Goal: Task Accomplishment & Management: Complete application form

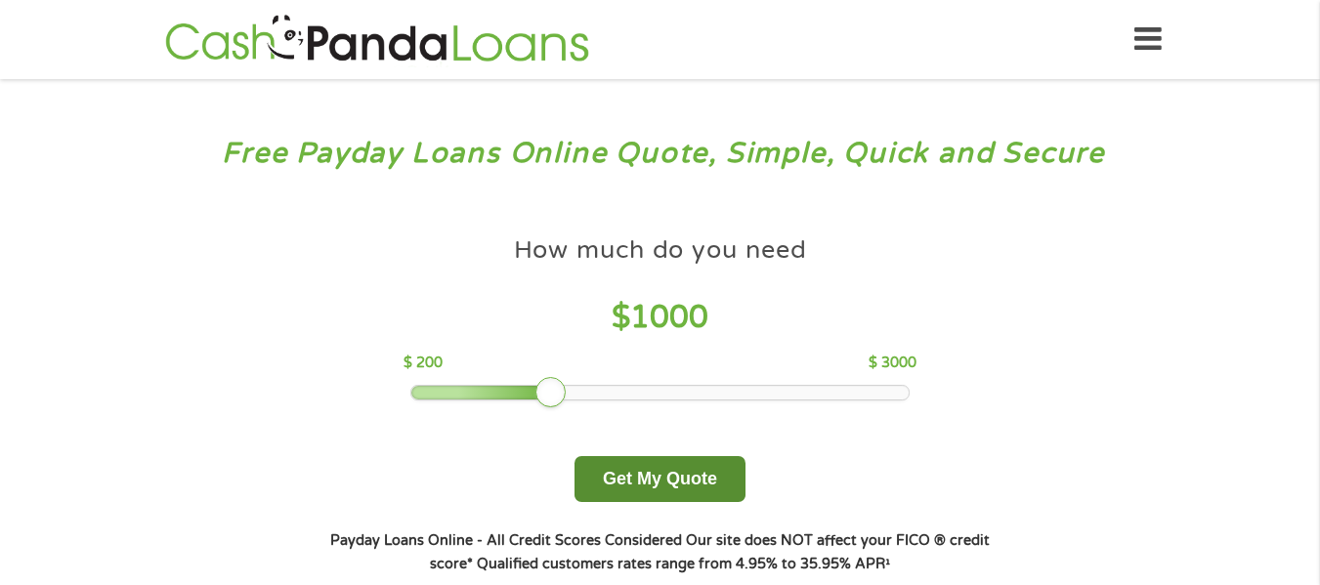
click at [665, 466] on button "Get My Quote" at bounding box center [660, 479] width 171 height 46
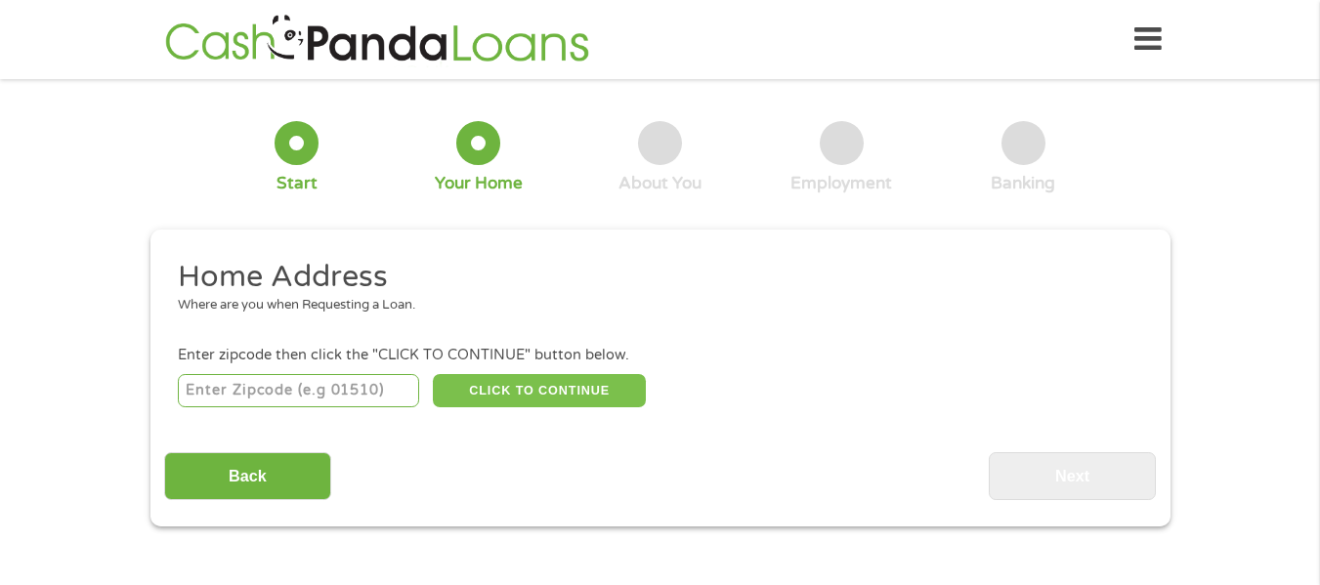
click at [503, 407] on button "CLICK TO CONTINUE" at bounding box center [539, 390] width 213 height 33
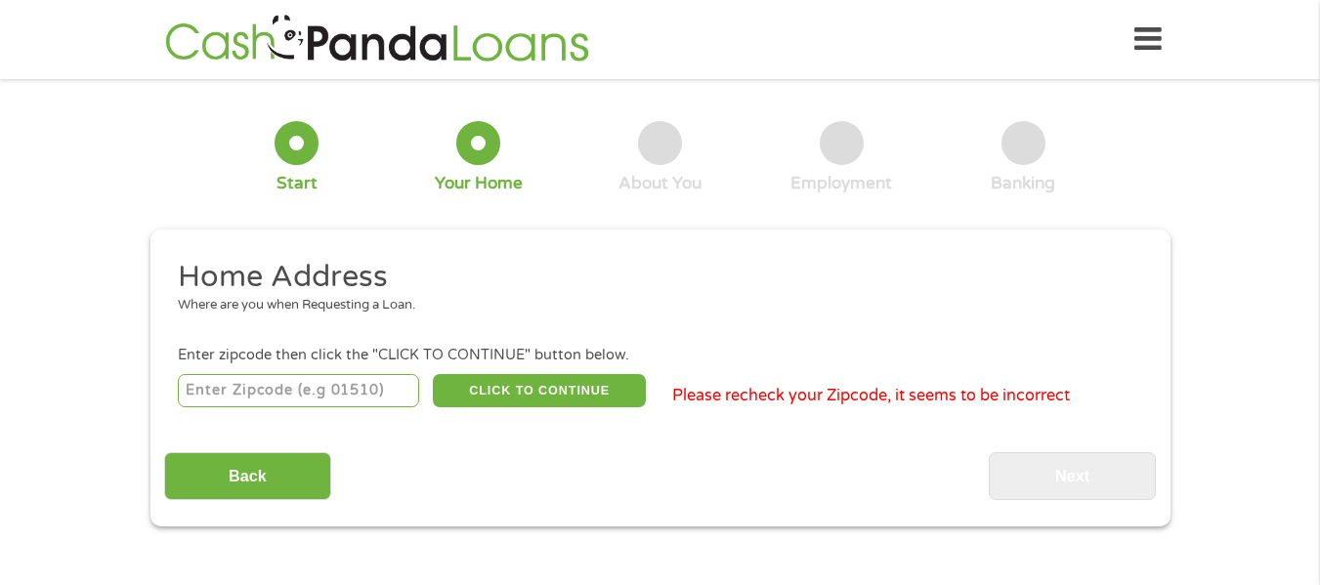
click at [353, 402] on input "number" at bounding box center [298, 390] width 241 height 33
type input "33764"
click at [510, 390] on button "CLICK TO CONTINUE" at bounding box center [539, 390] width 213 height 33
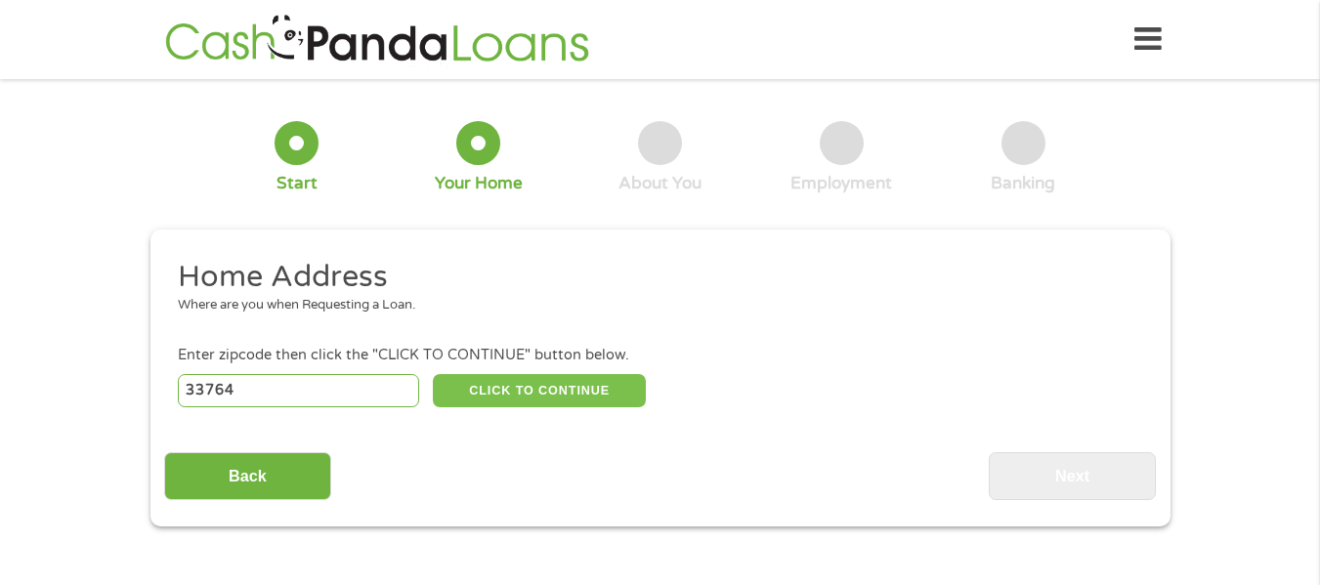
type input "33764"
type input "Clearwater"
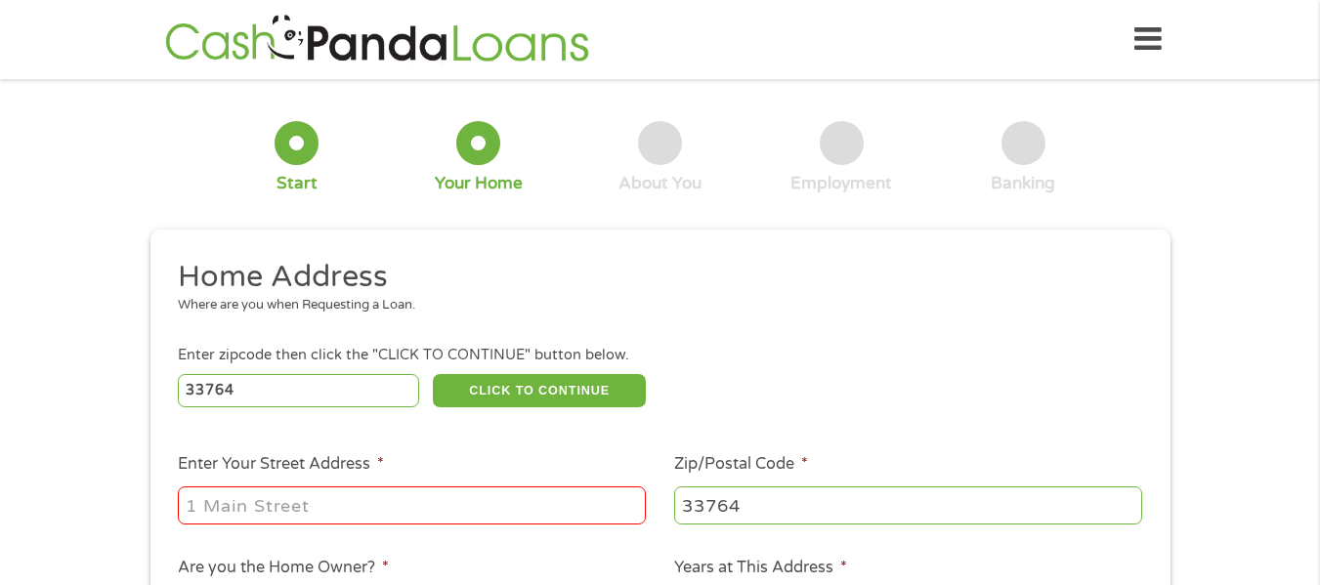
click at [446, 506] on input "Enter Your Street Address *" at bounding box center [412, 505] width 468 height 37
type input "2500 Harn Blvd Apt E12"
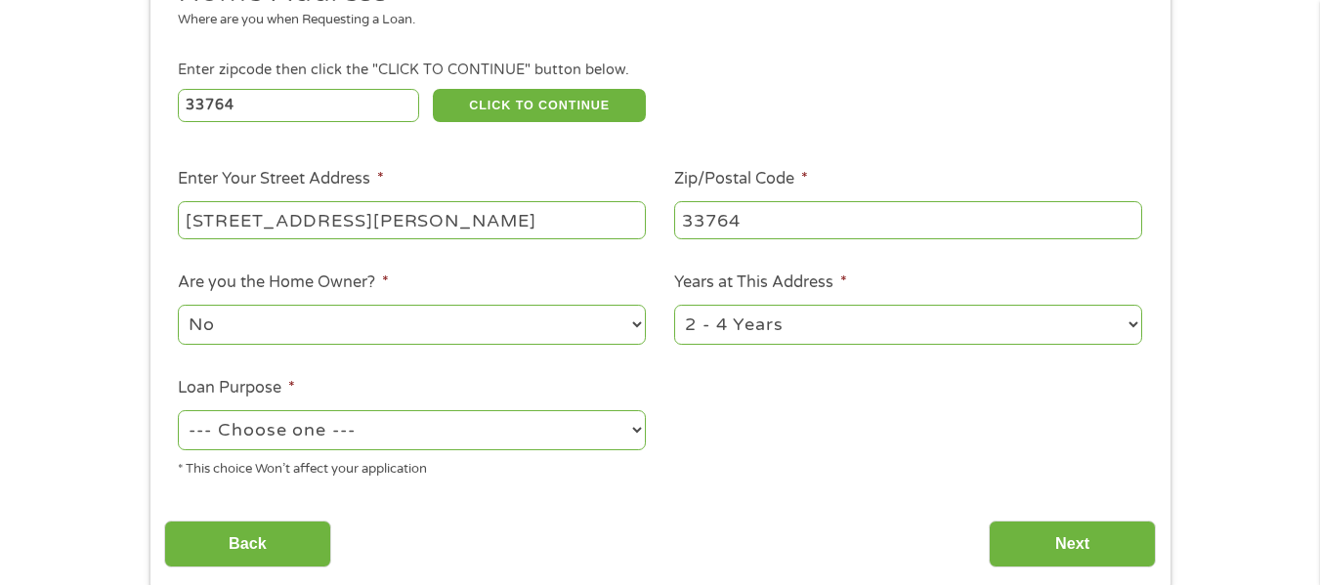
scroll to position [318, 0]
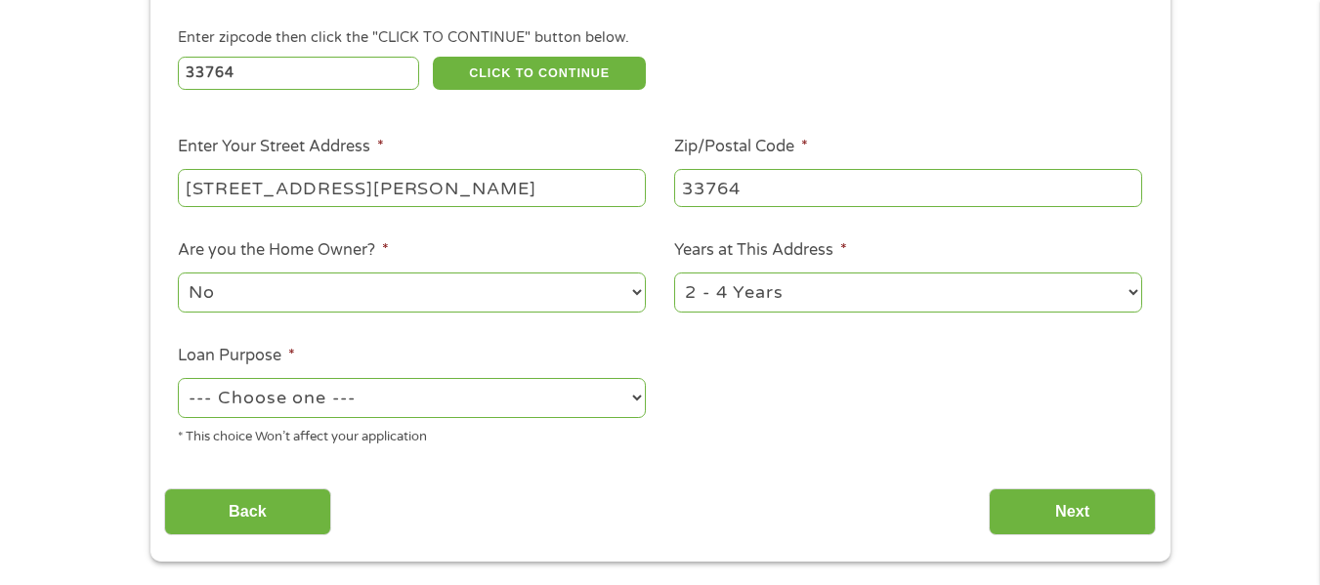
click at [418, 410] on select "--- Choose one --- Pay Bills Debt Consolidation Home Improvement Major Purchase…" at bounding box center [412, 398] width 468 height 40
click at [178, 378] on select "--- Choose one --- Pay Bills Debt Consolidation Home Improvement Major Purchase…" at bounding box center [412, 398] width 468 height 40
click at [325, 398] on select "--- Choose one --- Pay Bills Debt Consolidation Home Improvement Major Purchase…" at bounding box center [412, 398] width 468 height 40
select select "other"
click at [178, 378] on select "--- Choose one --- Pay Bills Debt Consolidation Home Improvement Major Purchase…" at bounding box center [412, 398] width 468 height 40
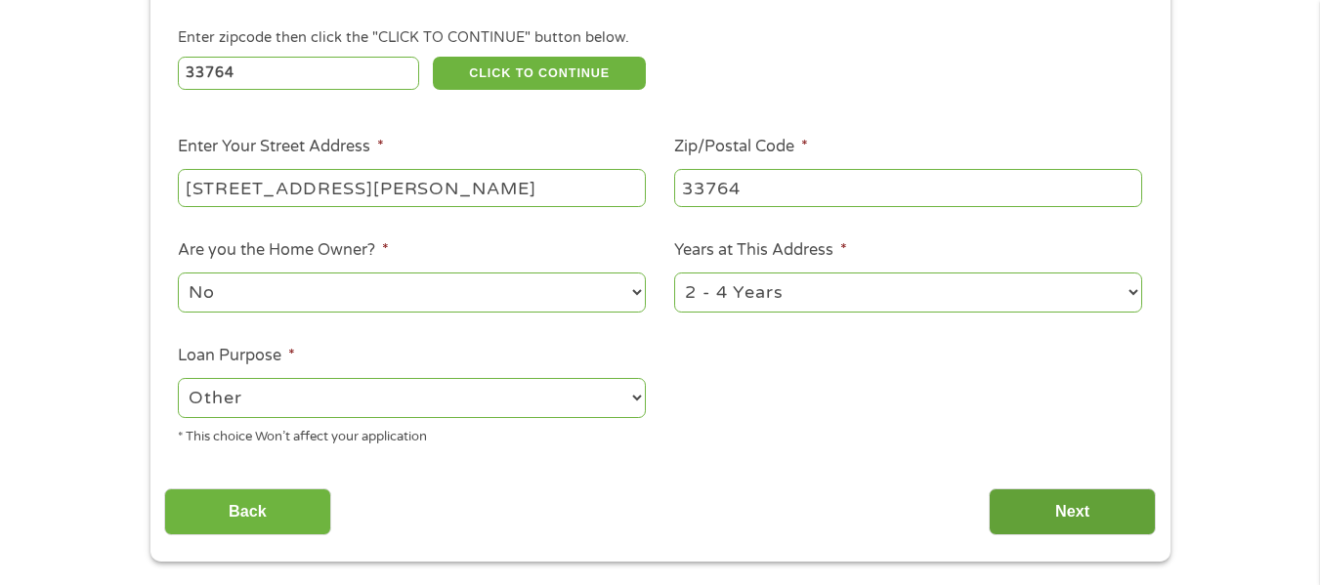
click at [1087, 507] on input "Next" at bounding box center [1072, 513] width 167 height 48
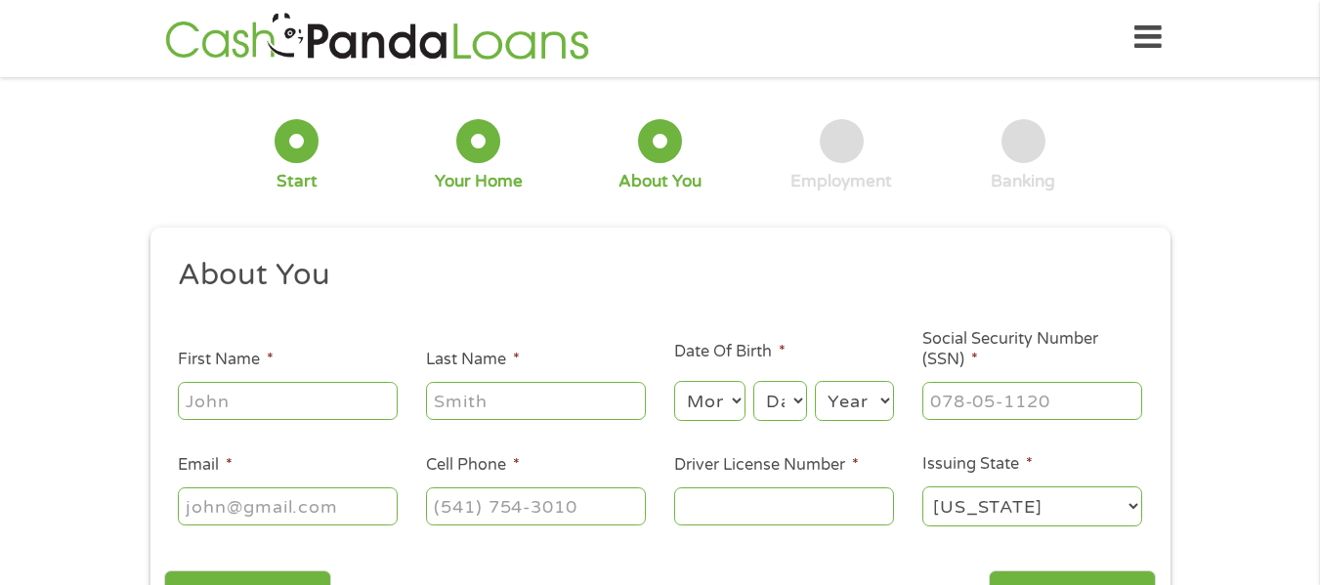
scroll to position [0, 0]
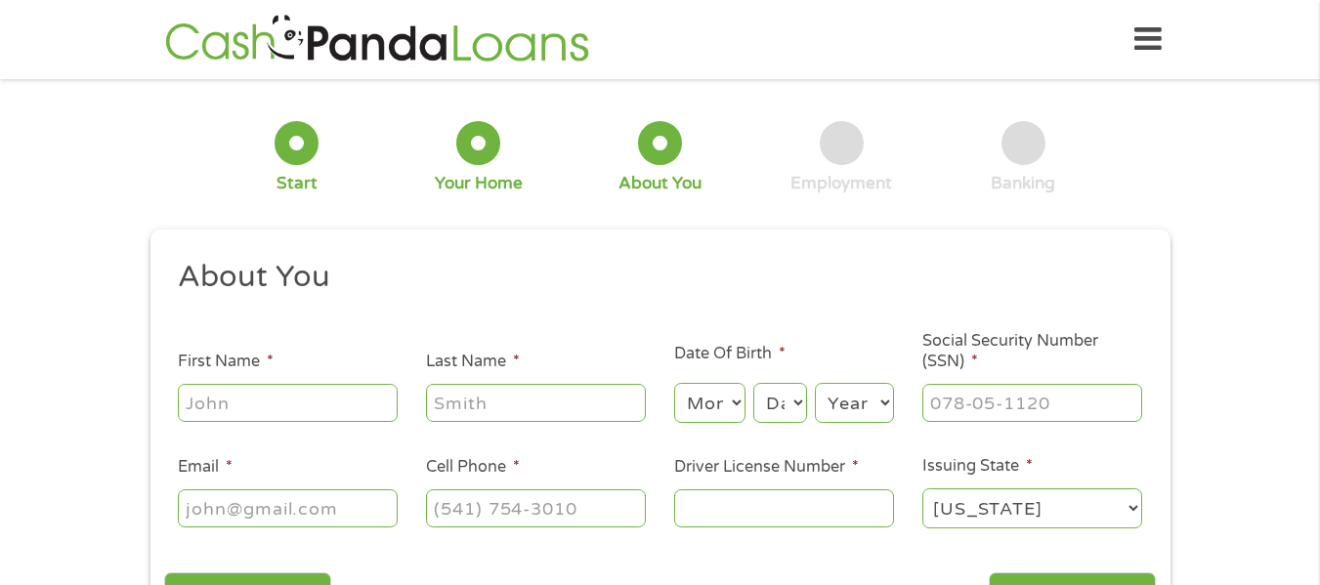
click at [309, 412] on input "First Name *" at bounding box center [288, 402] width 220 height 37
type input "Heather"
type input "Jordan"
type input "babyalexa61@gmail.com"
type input "(727) 277-9818"
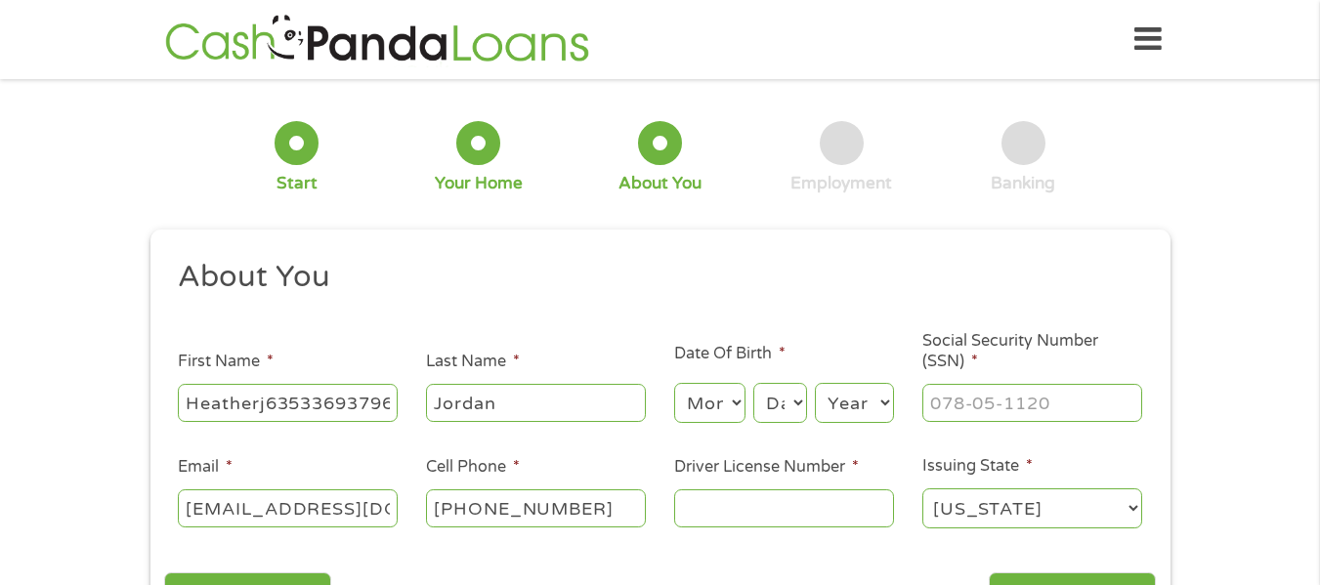
click at [773, 502] on input "Driver License Number *" at bounding box center [784, 508] width 220 height 37
click at [364, 407] on input "Heatherj635336937960" at bounding box center [288, 402] width 220 height 37
type input "C"
click at [801, 513] on input "Driver License Number *" at bounding box center [784, 508] width 220 height 37
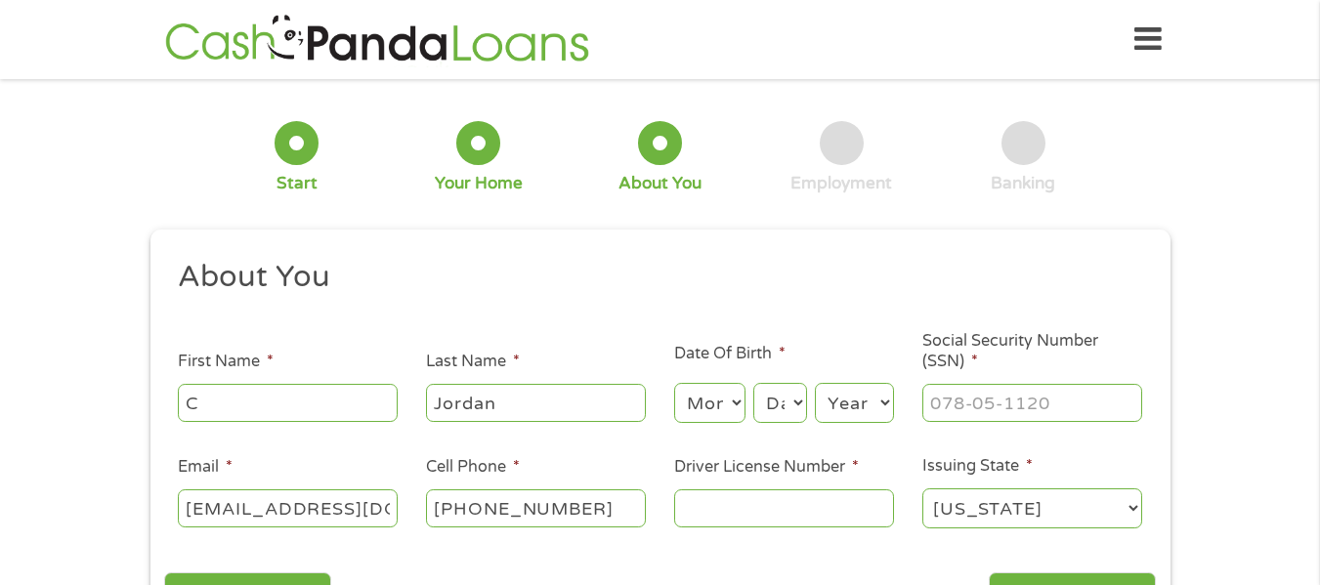
type input "B"
type input "V"
paste input "j"
type input "j635336937960"
click at [316, 412] on input "C" at bounding box center [288, 402] width 220 height 37
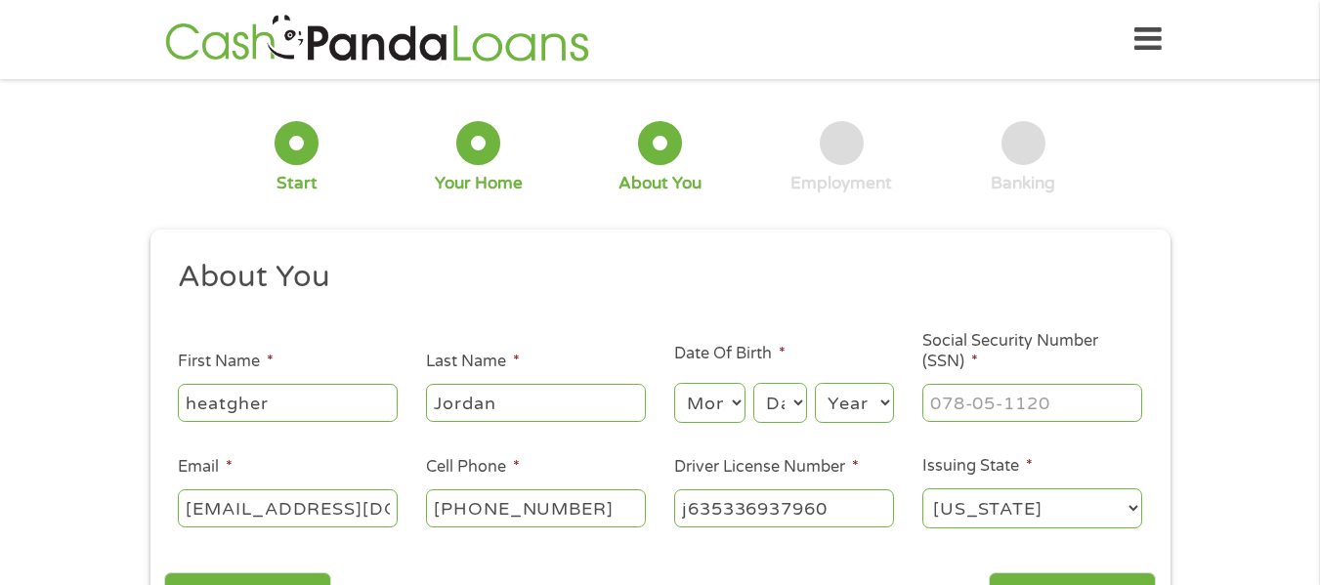
type input "heatgher"
click at [1025, 403] on input "___-__-____" at bounding box center [1033, 402] width 220 height 37
type input "591-32-5907"
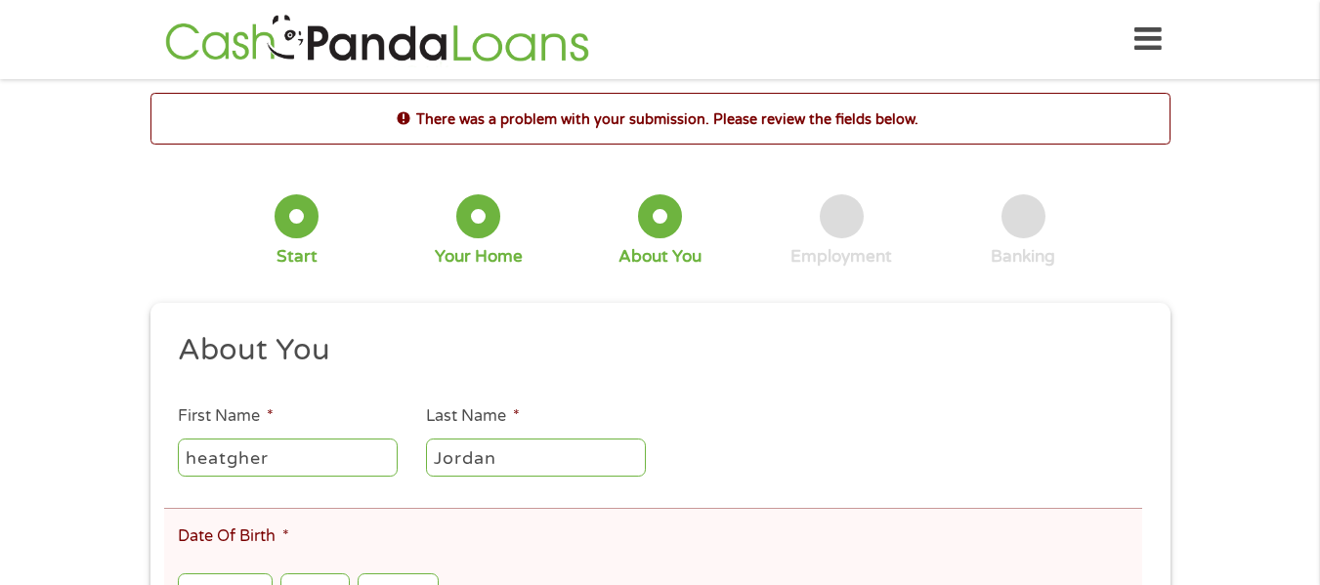
scroll to position [8, 8]
click at [236, 464] on input "heatgher" at bounding box center [288, 457] width 220 height 37
type input "heather"
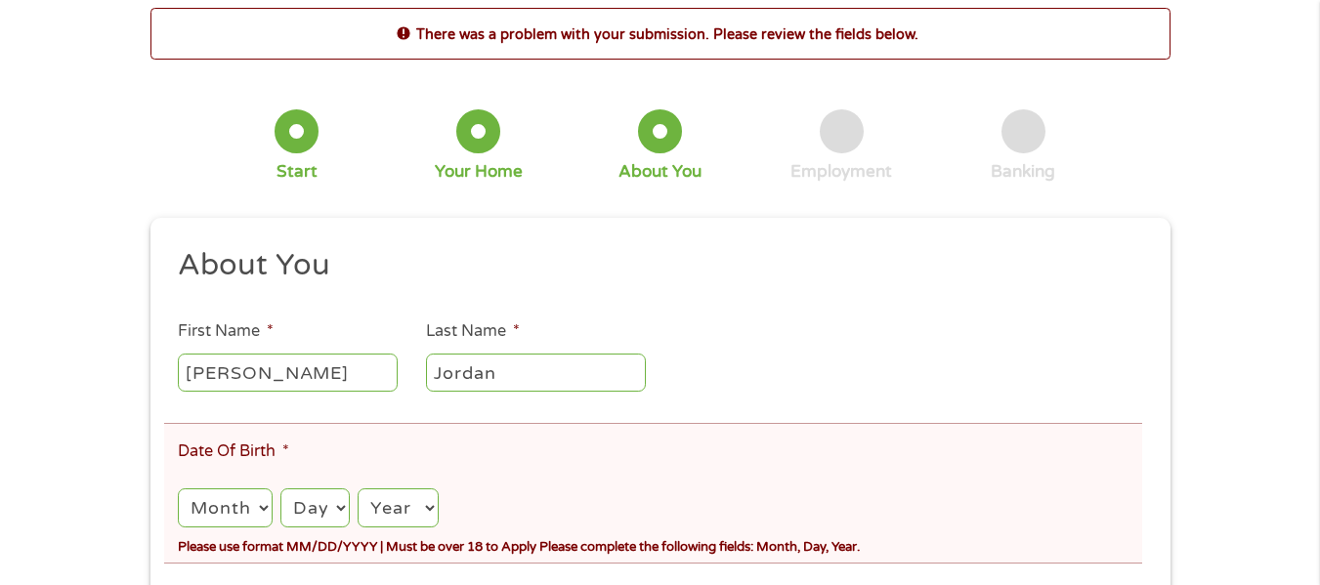
scroll to position [117, 0]
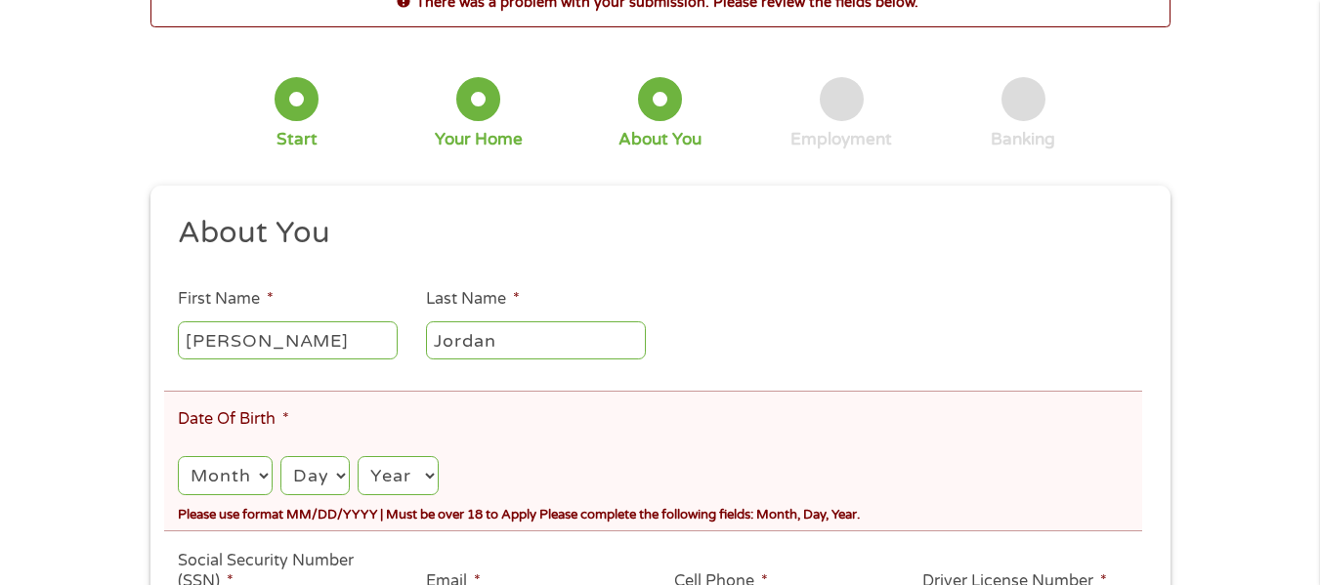
click at [223, 494] on select "Month 1 2 3 4 5 6 7 8 9 10 11 12" at bounding box center [225, 476] width 94 height 40
select select "8"
click at [178, 456] on select "Month 1 2 3 4 5 6 7 8 9 10 11 12" at bounding box center [225, 476] width 94 height 40
click at [307, 476] on select "Day 1 2 3 4 5 6 7 8 9 10 11 12 13 14 15 16 17 18 19 20 21 22 23 24 25 26 27 28 …" at bounding box center [315, 476] width 69 height 40
select select "16"
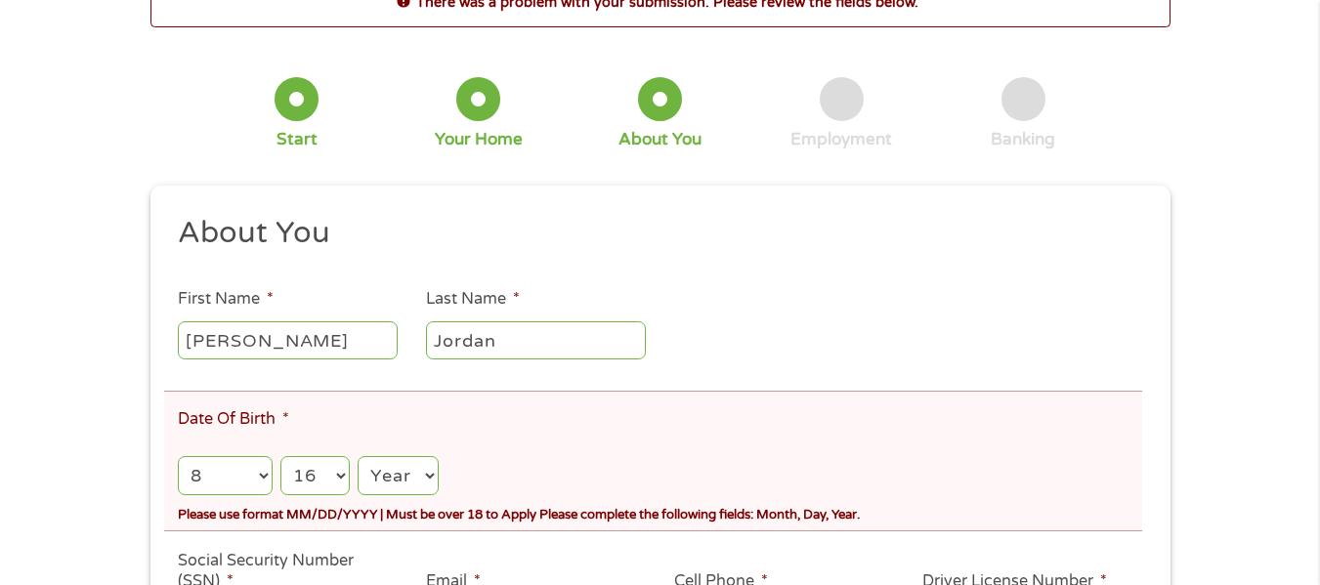
click at [281, 456] on select "Day 1 2 3 4 5 6 7 8 9 10 11 12 13 14 15 16 17 18 19 20 21 22 23 24 25 26 27 28 …" at bounding box center [315, 476] width 69 height 40
click at [401, 469] on select "Year 2007 2006 2005 2004 2003 2002 2001 2000 1999 1998 1997 1996 1995 1994 1993…" at bounding box center [398, 476] width 80 height 40
select select "1993"
click at [358, 456] on select "Year 2007 2006 2005 2004 2003 2002 2001 2000 1999 1998 1997 1996 1995 1994 1993…" at bounding box center [398, 476] width 80 height 40
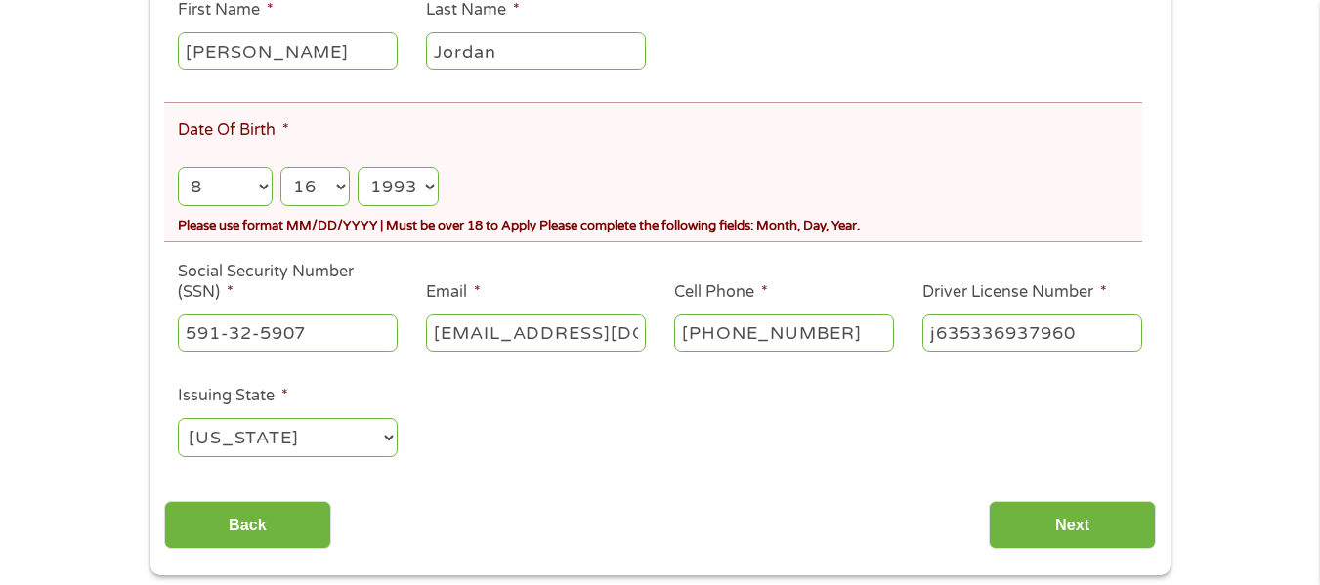
scroll to position [448, 0]
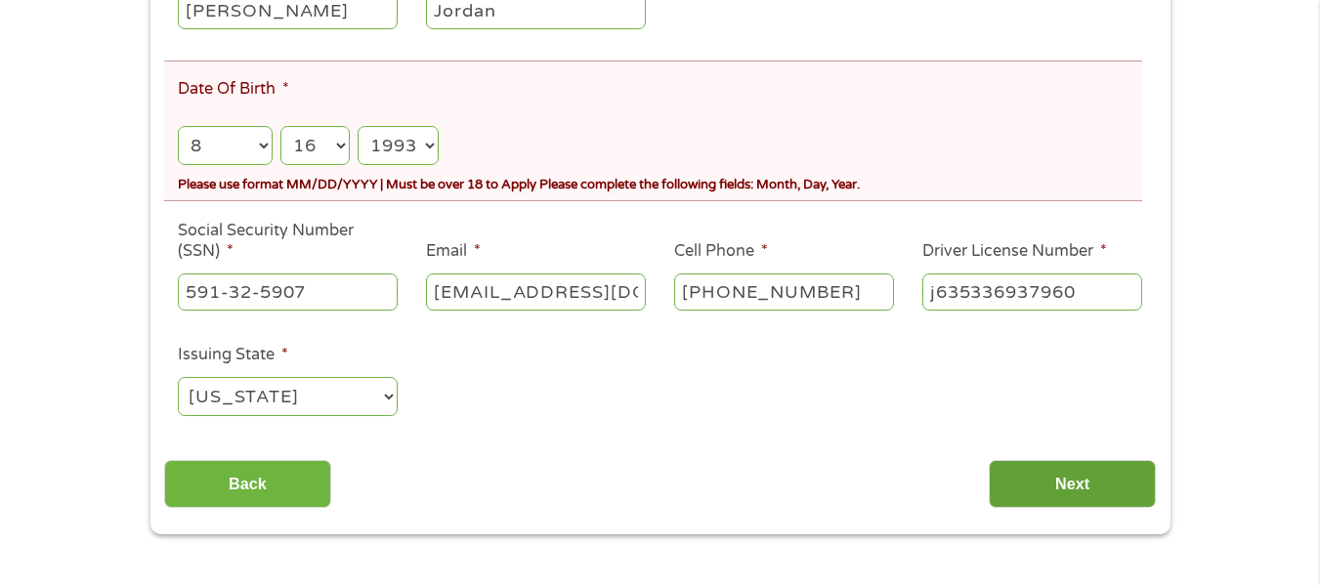
click at [1092, 491] on input "Next" at bounding box center [1072, 484] width 167 height 48
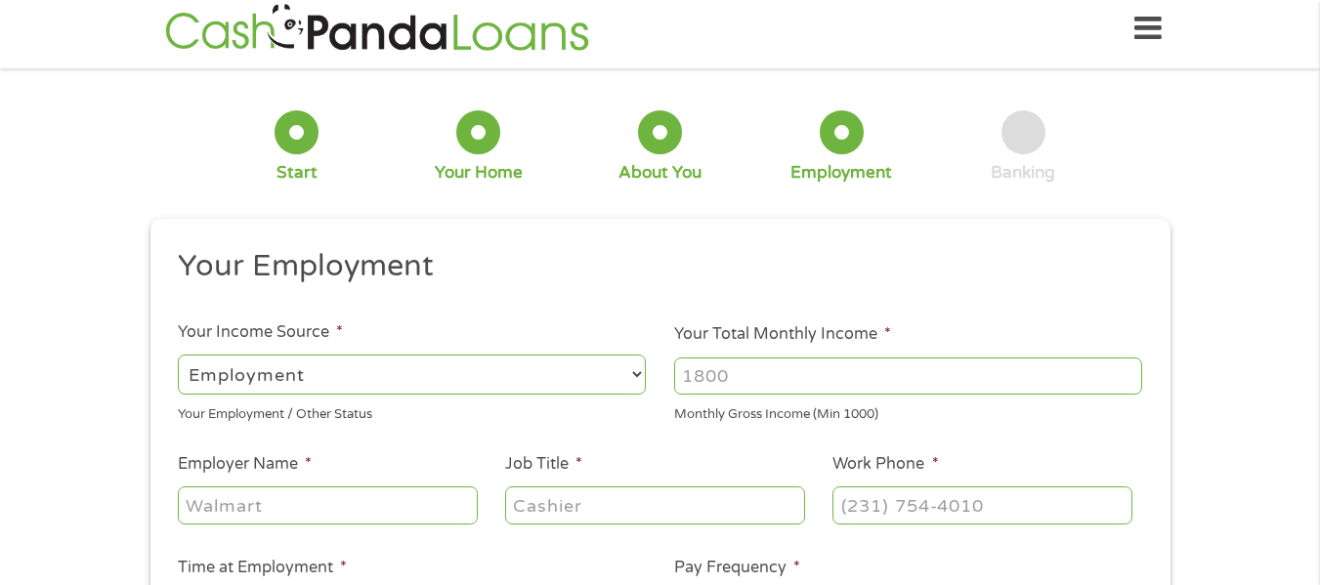
scroll to position [0, 0]
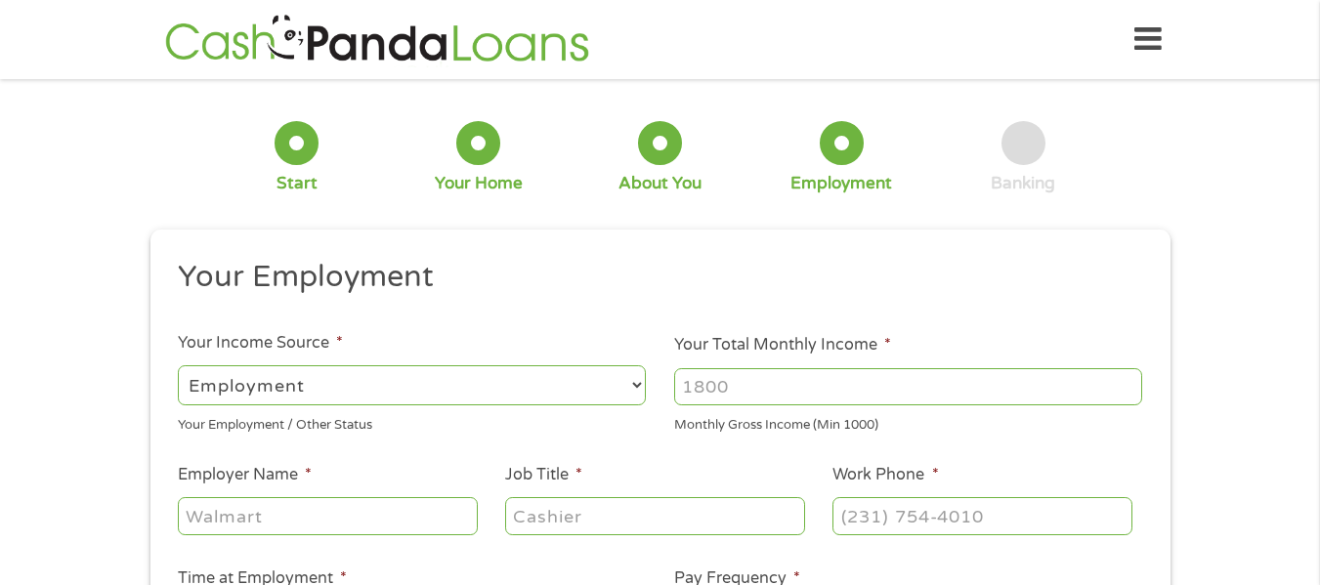
click at [698, 389] on input "Your Total Monthly Income *" at bounding box center [908, 386] width 468 height 37
type input "1200"
click at [293, 527] on input "Employer Name *" at bounding box center [327, 516] width 299 height 37
type input "fewa"
click at [663, 518] on input "Job Title *" at bounding box center [654, 516] width 299 height 37
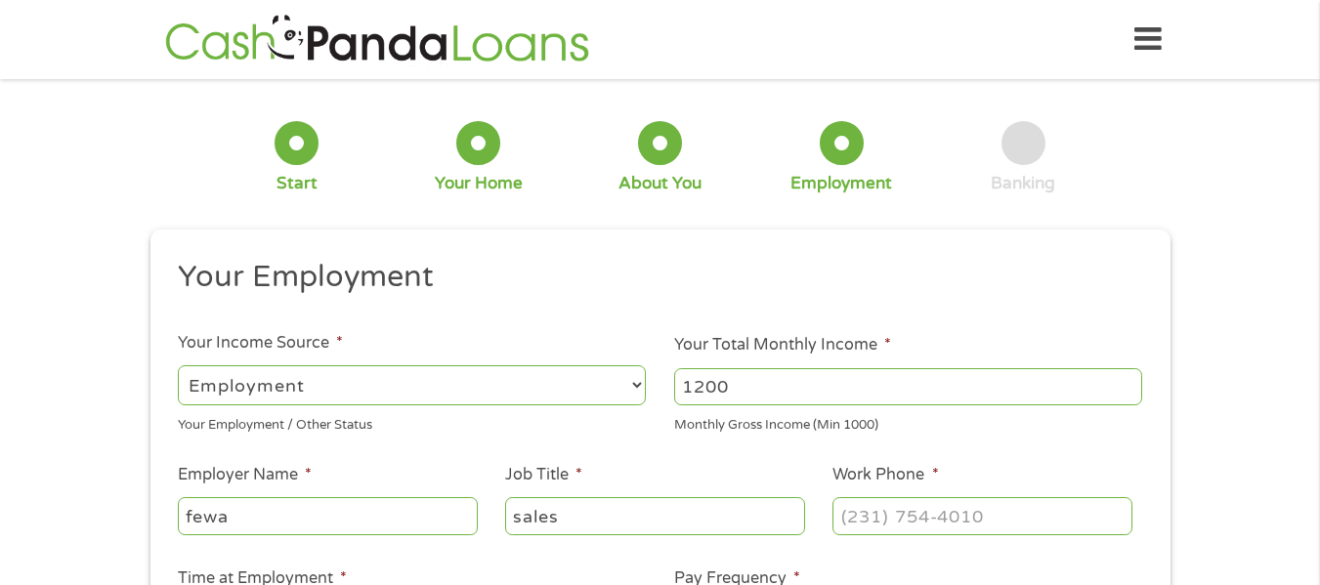
type input "sales"
type input "(___) ___-____"
click at [1011, 512] on input "(___) ___-____" at bounding box center [982, 516] width 299 height 37
click at [790, 467] on li "Job Title * sales" at bounding box center [655, 500] width 327 height 75
click at [926, 528] on input "(___) ___-____" at bounding box center [982, 516] width 299 height 37
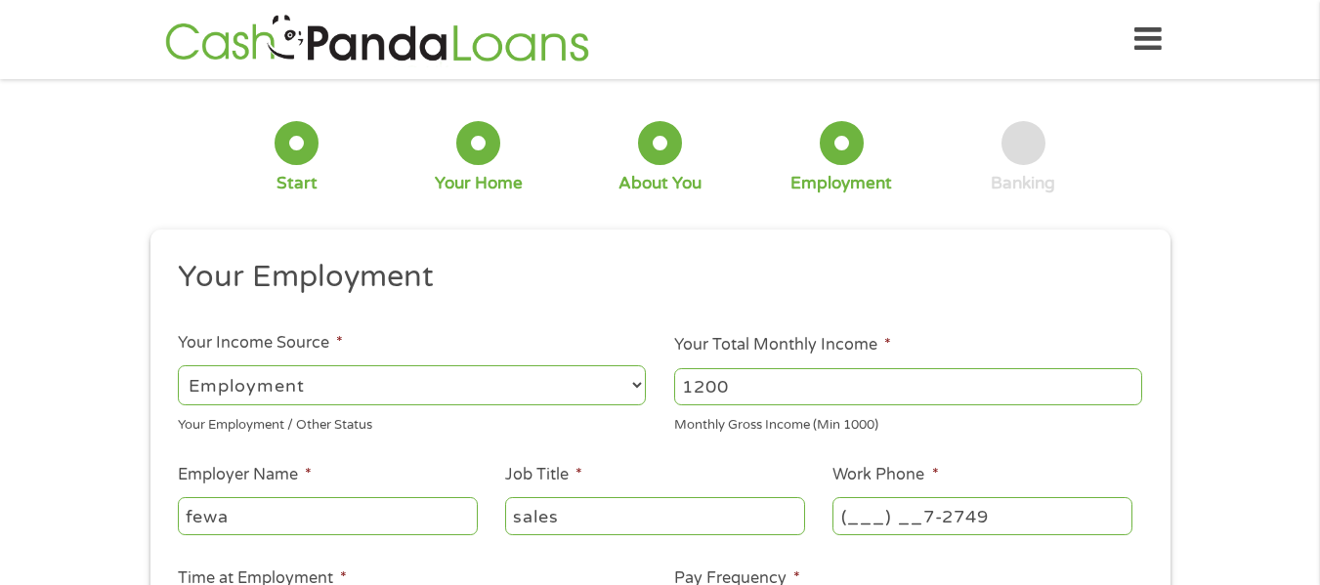
drag, startPoint x: 926, startPoint y: 528, endPoint x: 1045, endPoint y: 518, distance: 119.6
click at [1045, 518] on input "(___) __7-2749" at bounding box center [982, 516] width 299 height 37
click at [854, 520] on input "(___) ___-____" at bounding box center [982, 516] width 299 height 37
type input "(727) 389-6764"
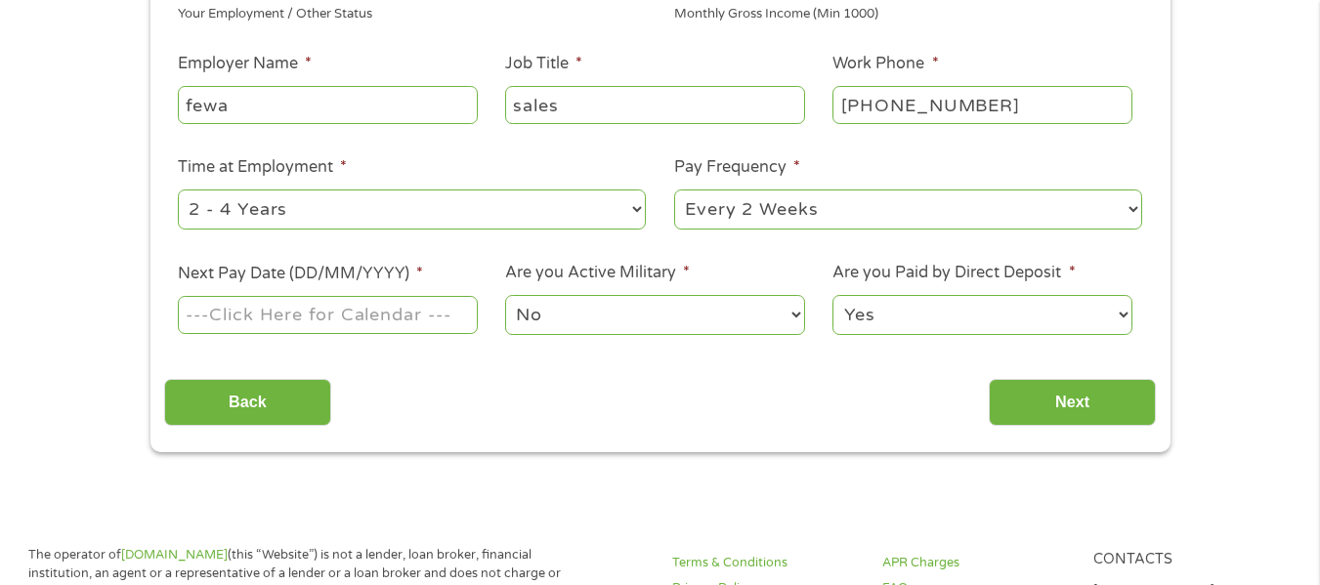
scroll to position [415, 0]
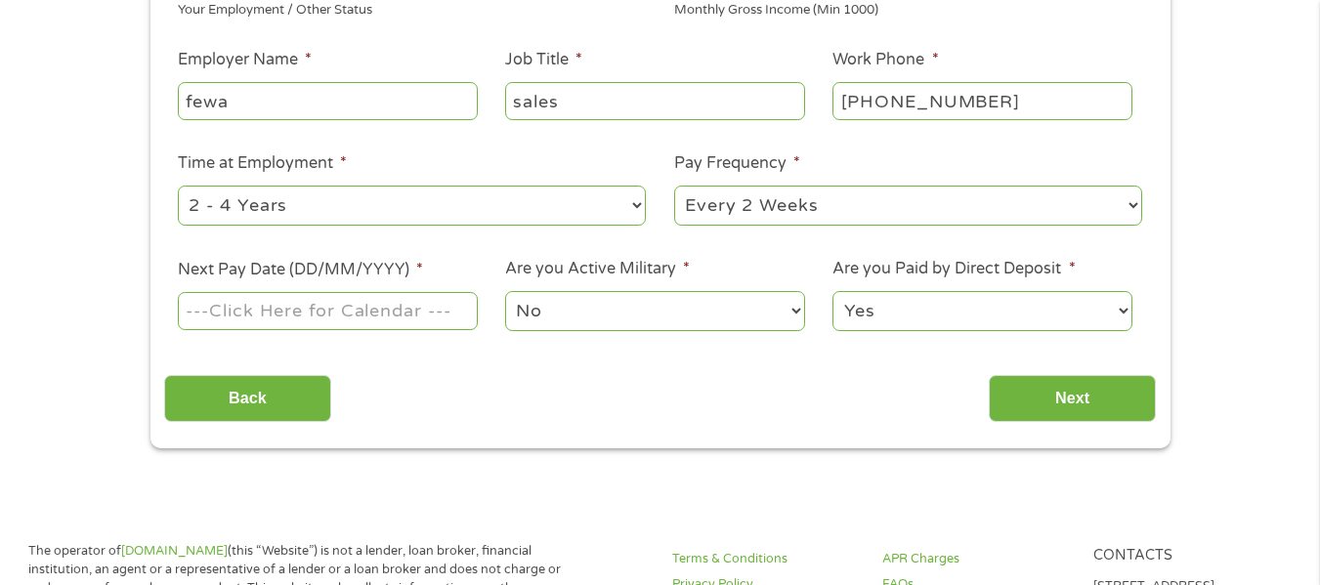
click at [385, 330] on div at bounding box center [327, 311] width 299 height 45
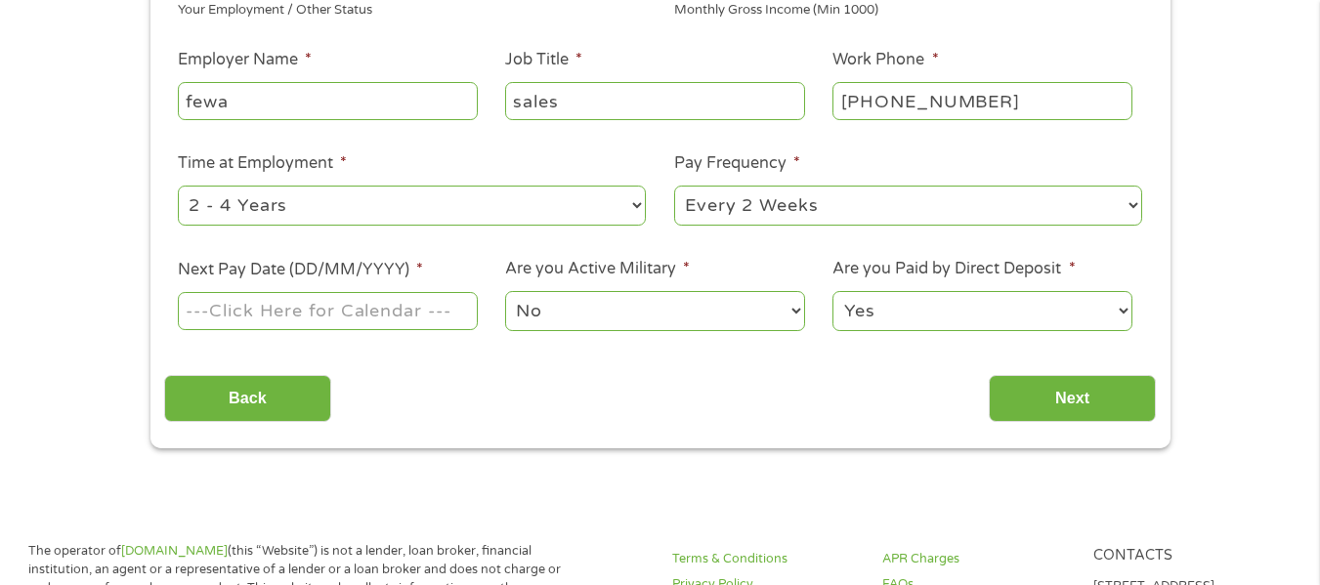
click at [384, 316] on input "Next Pay Date (DD/MM/YYYY) *" at bounding box center [327, 310] width 299 height 37
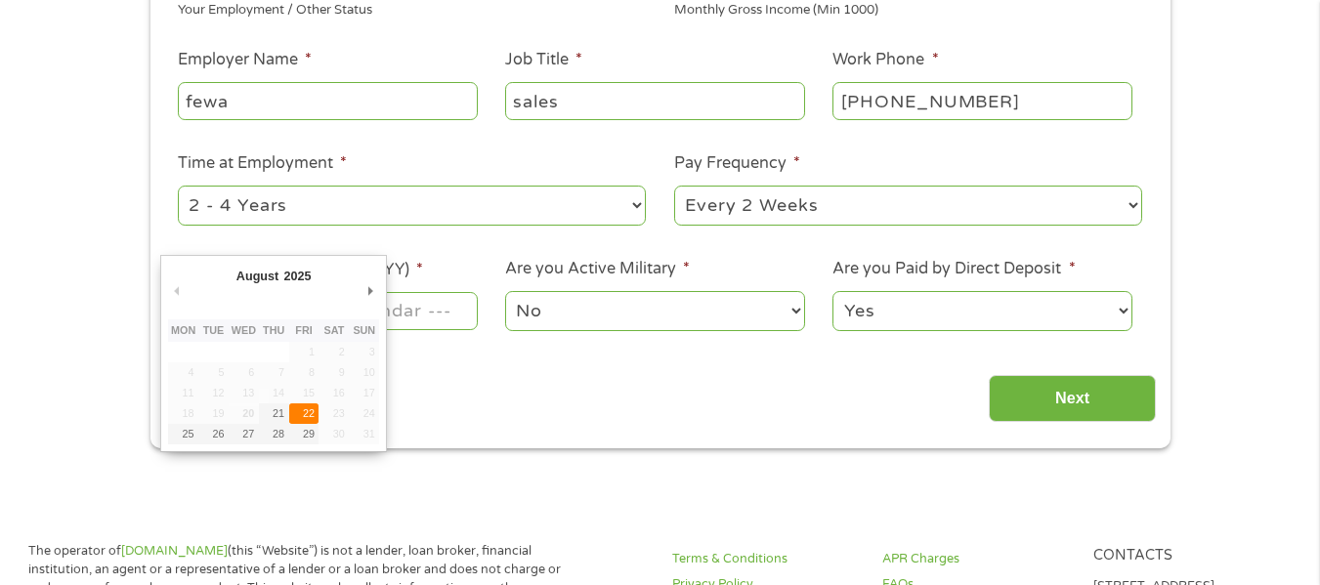
type input "22/08/2025"
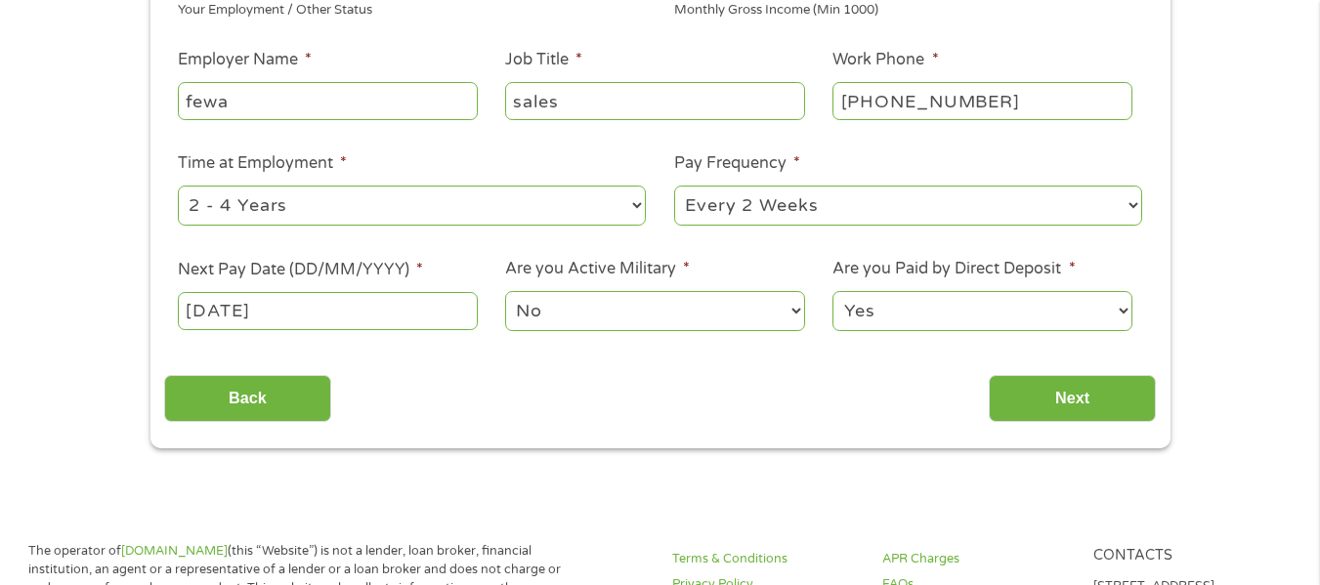
click at [656, 309] on select "No Yes" at bounding box center [654, 311] width 299 height 40
click at [1014, 320] on select "Yes No" at bounding box center [982, 311] width 299 height 40
select select "0"
click at [833, 291] on select "Yes No" at bounding box center [982, 311] width 299 height 40
click at [1075, 398] on input "Next" at bounding box center [1072, 399] width 167 height 48
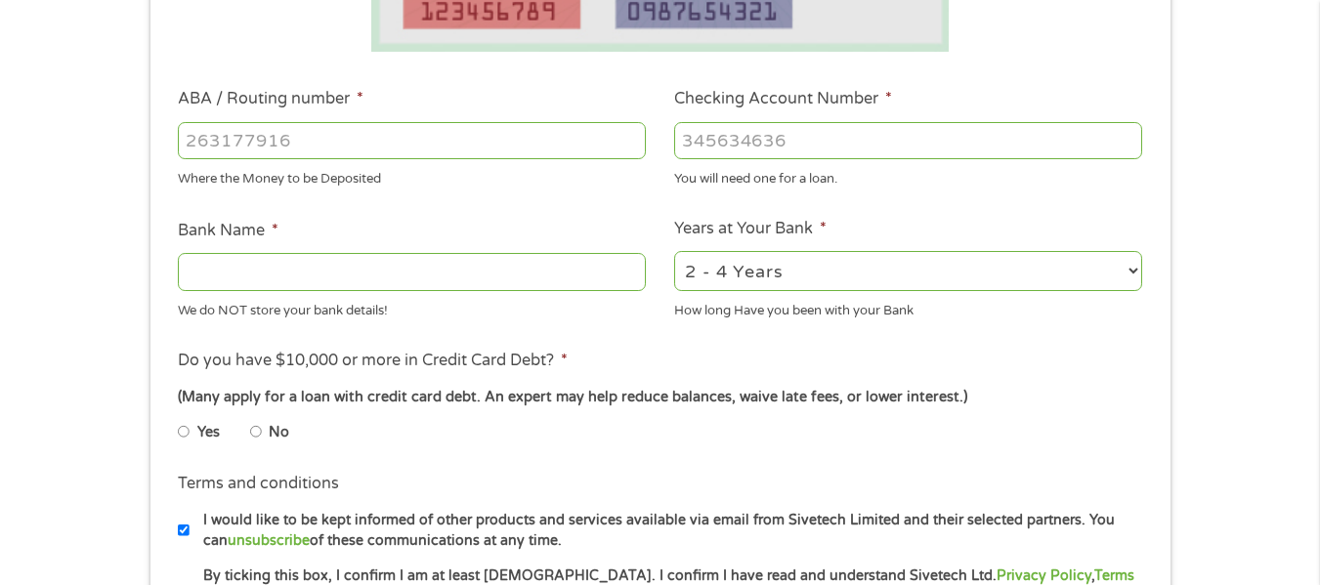
scroll to position [546, 0]
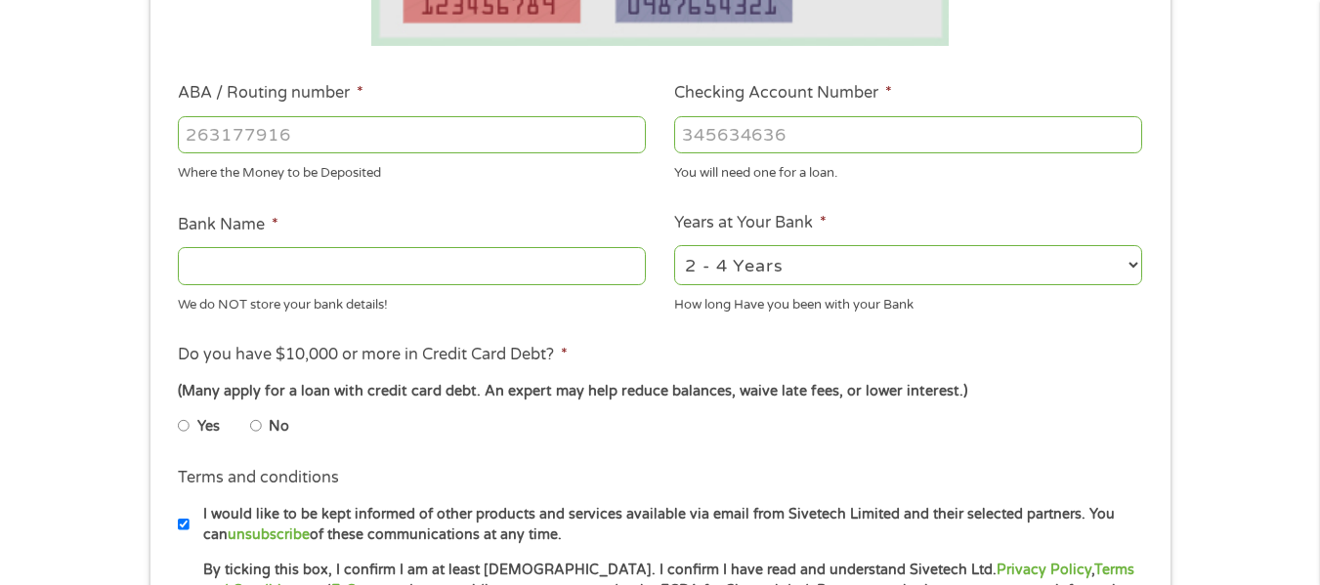
click at [259, 420] on input "No" at bounding box center [256, 426] width 12 height 31
radio input "true"
click at [333, 148] on input "ABA / Routing number *" at bounding box center [412, 134] width 468 height 37
click at [274, 134] on input "86366809989" at bounding box center [412, 134] width 468 height 37
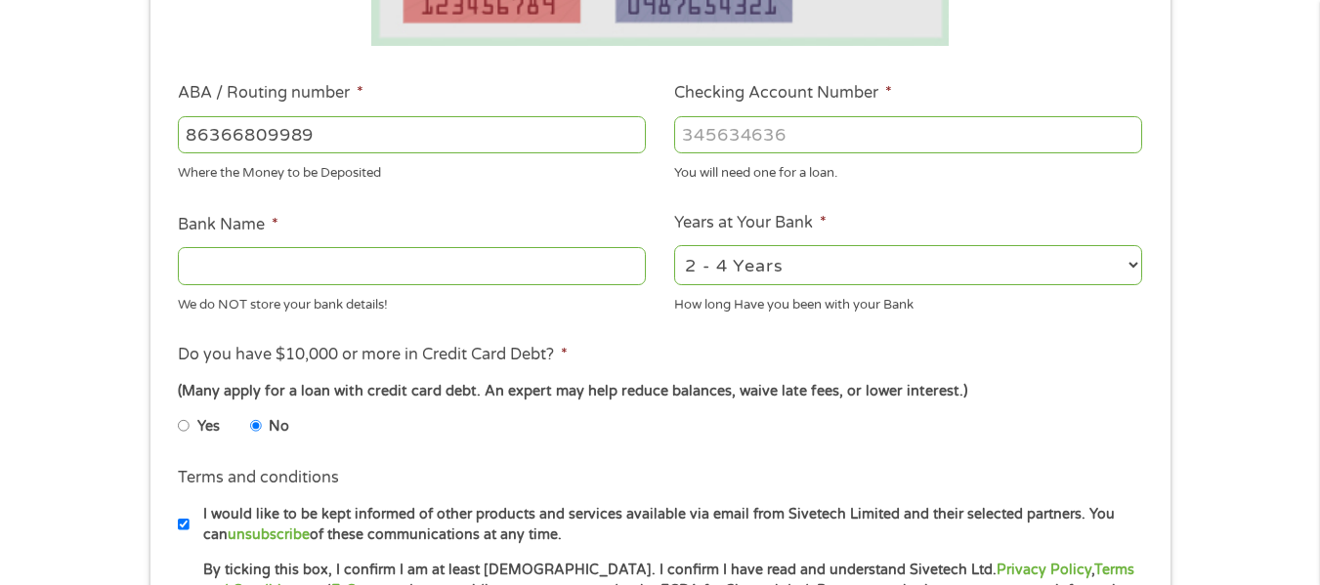
type input "86366809989"
click at [696, 134] on input "Checking Account Number *" at bounding box center [908, 134] width 468 height 37
paste input "8"
type input "86366809989"
drag, startPoint x: 345, startPoint y: 122, endPoint x: 0, endPoint y: 195, distance: 352.7
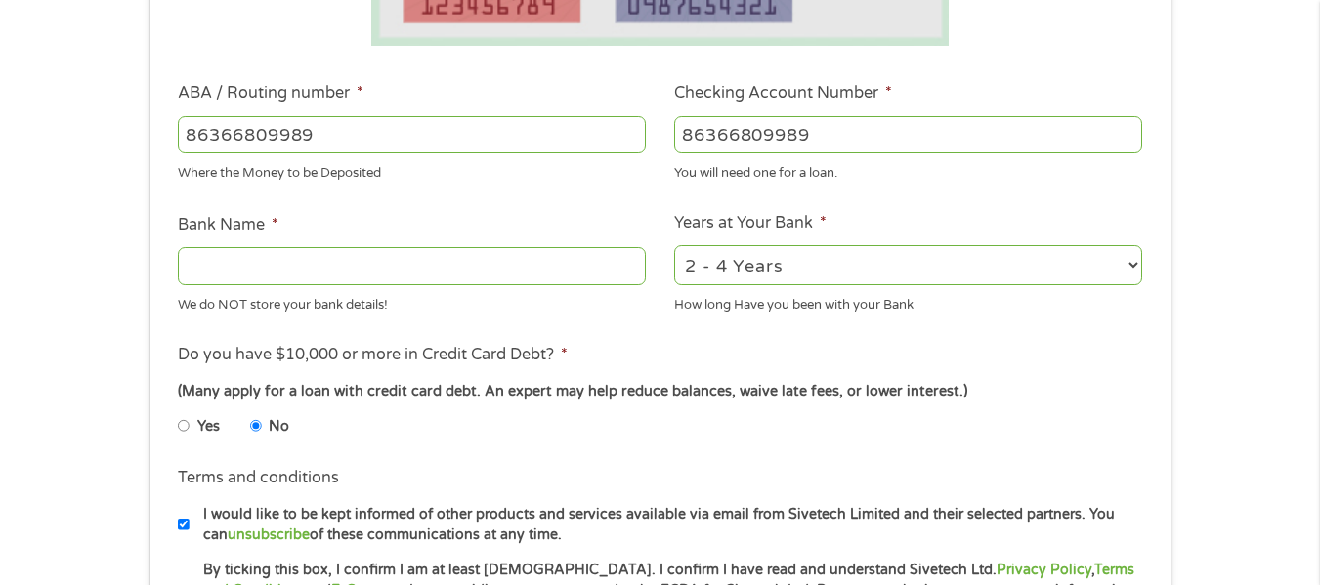
click at [0, 195] on div "1 Start 2 Your Home 3 About You 4 Employment 5 Banking 6 This field is hidden w…" at bounding box center [660, 165] width 1320 height 1239
type input "063107513"
type input "WELLS FARGO BANK"
type input "063107513"
click at [1122, 266] on select "2 - 4 Years 6 - 12 Months 1 - 2 Years Over 4 Years" at bounding box center [908, 265] width 468 height 40
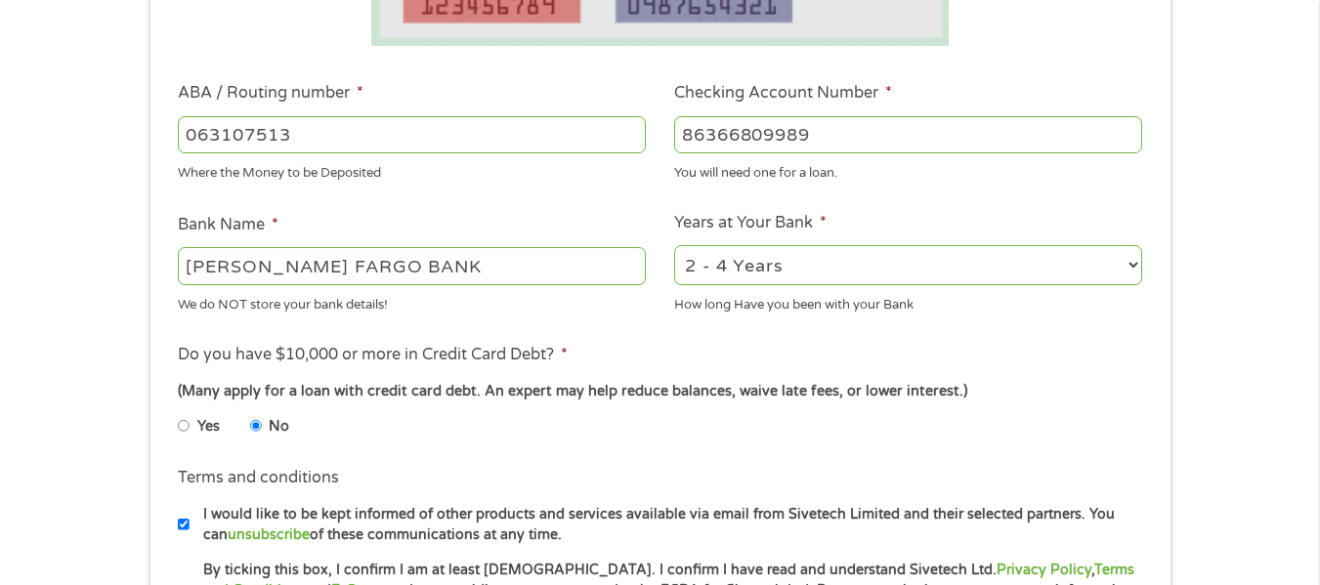
select select "60months"
click at [674, 245] on select "2 - 4 Years 6 - 12 Months 1 - 2 Years Over 4 Years" at bounding box center [908, 265] width 468 height 40
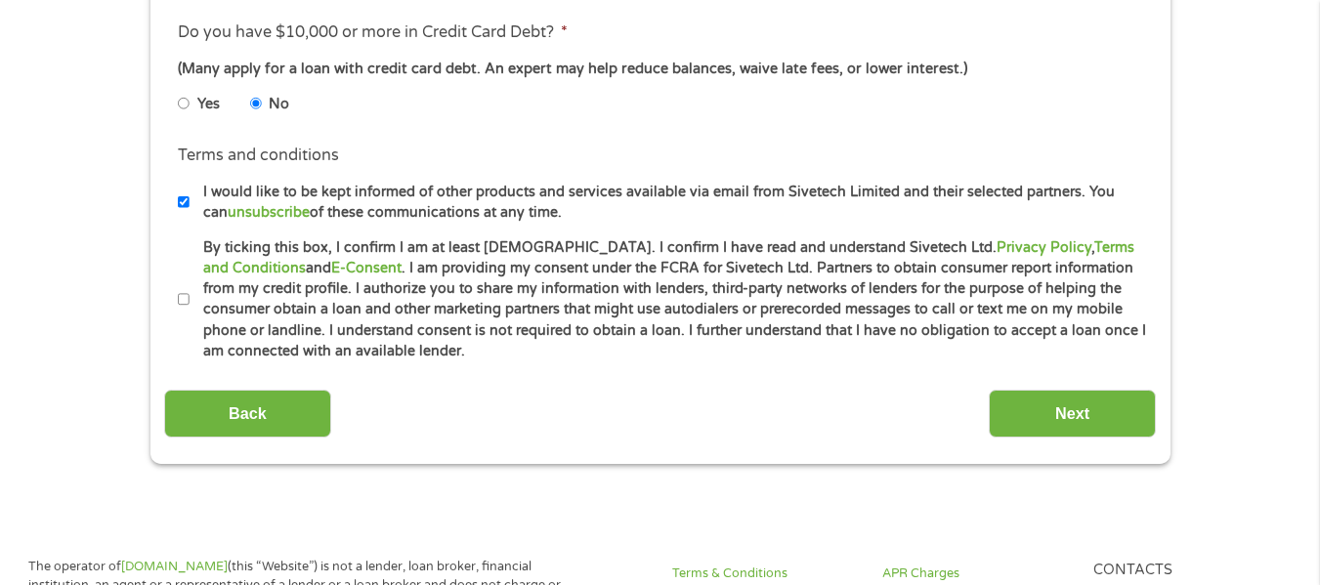
scroll to position [968, 0]
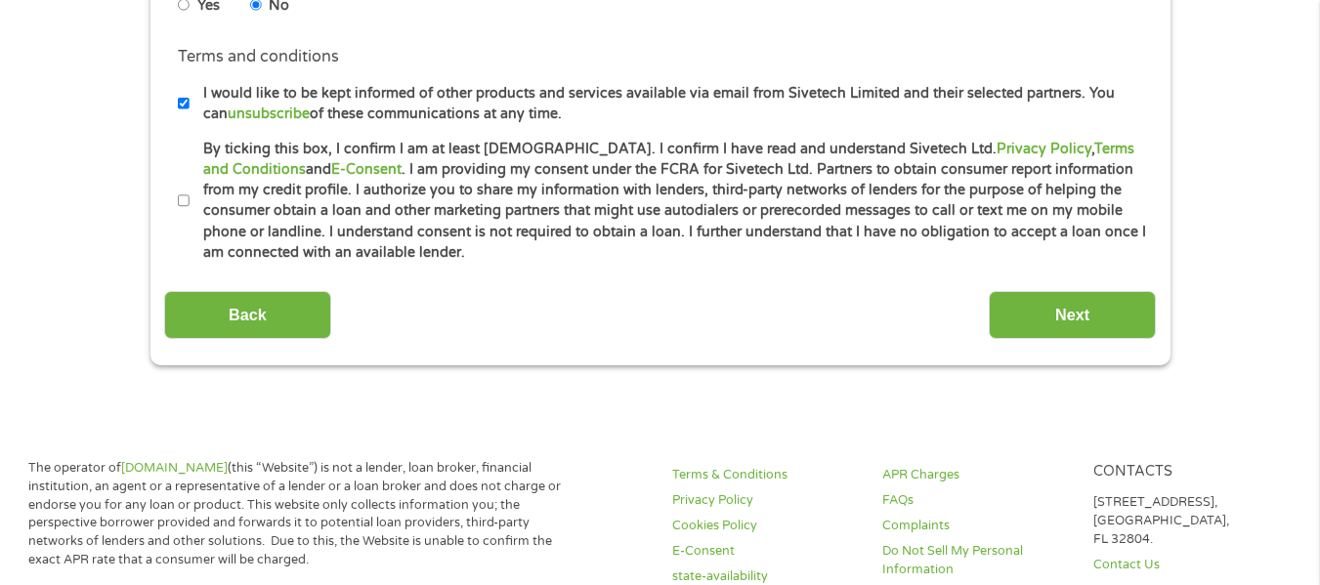
click at [179, 202] on input "By ticking this box, I confirm I am at least 18 years old. I confirm I have rea…" at bounding box center [184, 201] width 12 height 31
checkbox input "true"
click at [1068, 307] on input "Next" at bounding box center [1072, 315] width 167 height 48
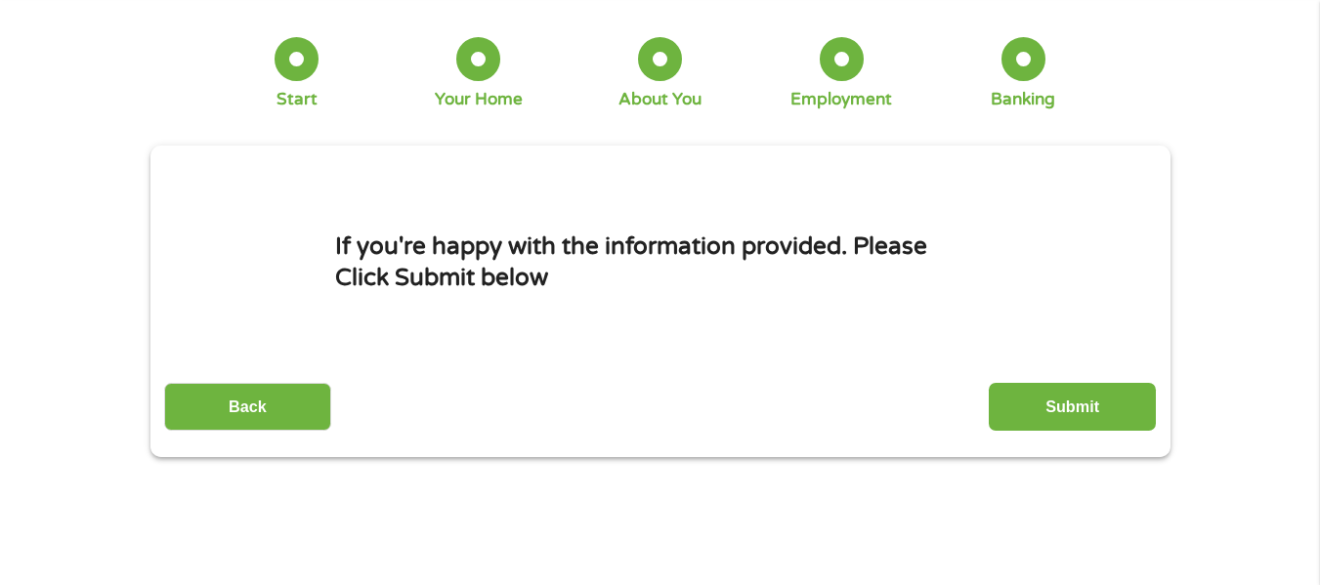
scroll to position [0, 0]
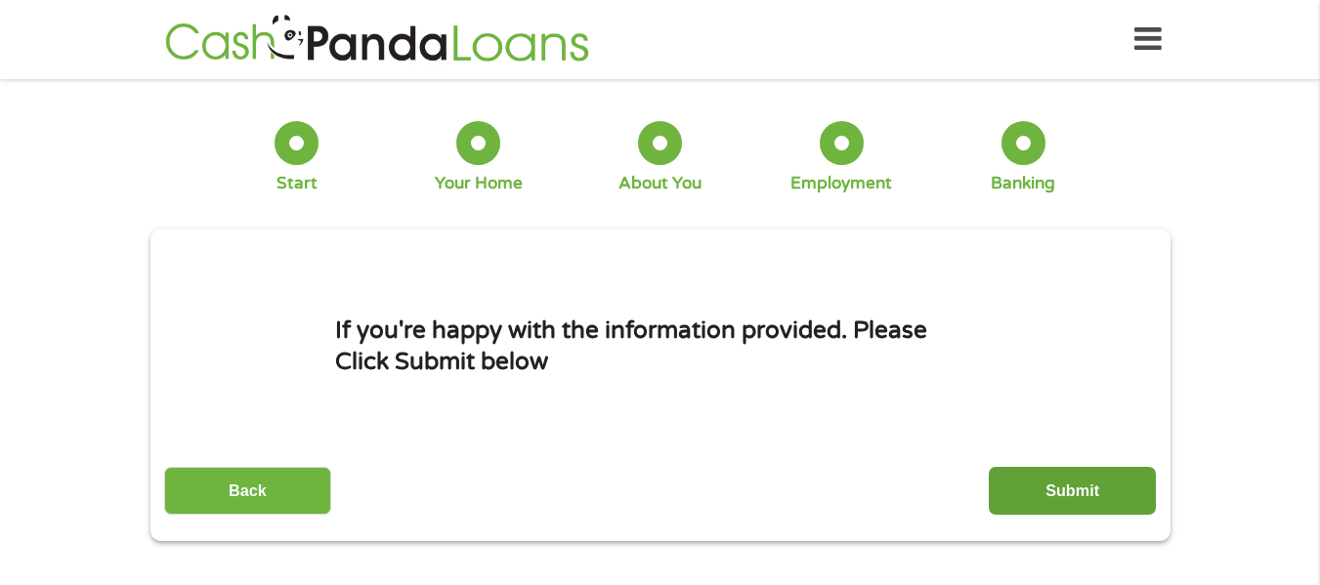
click at [1080, 479] on input "Submit" at bounding box center [1072, 491] width 167 height 48
